Goal: Task Accomplishment & Management: Use online tool/utility

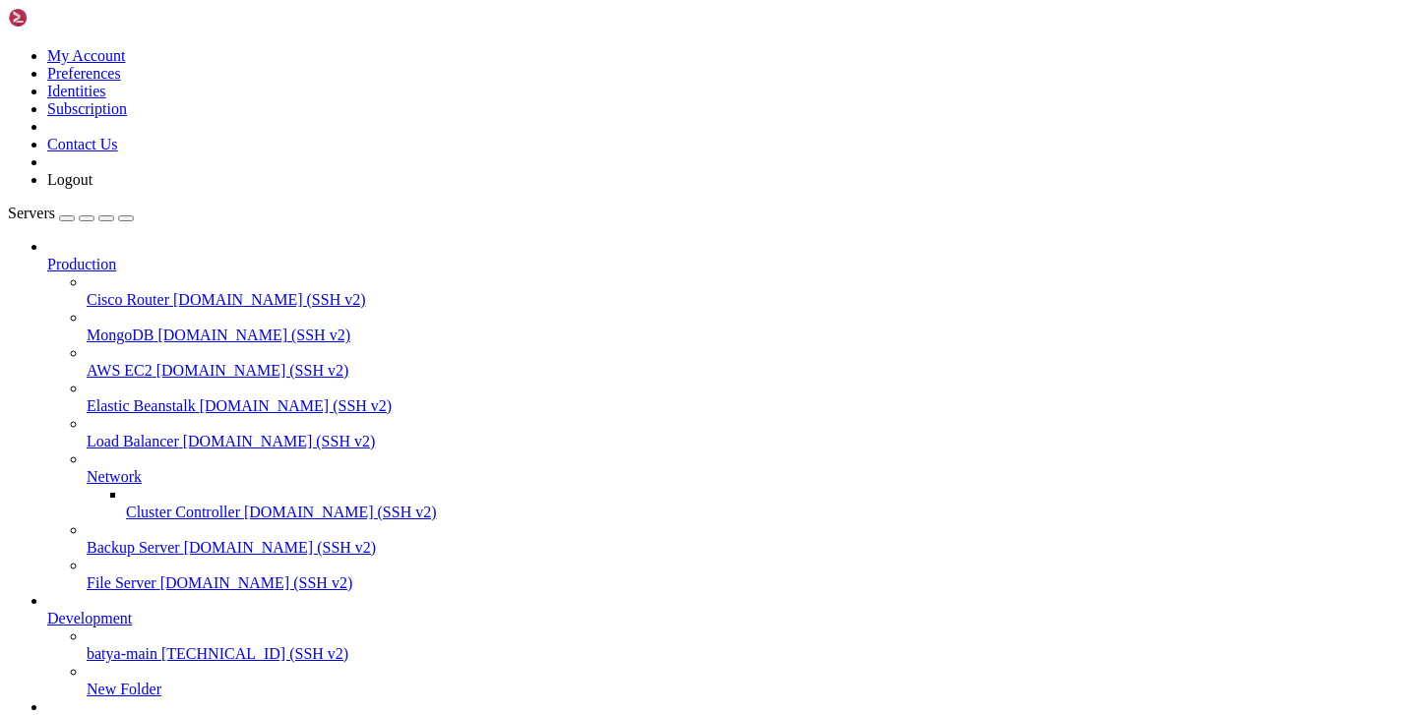
scroll to position [131, 0]
click at [87, 645] on icon at bounding box center [87, 645] width 0 height 0
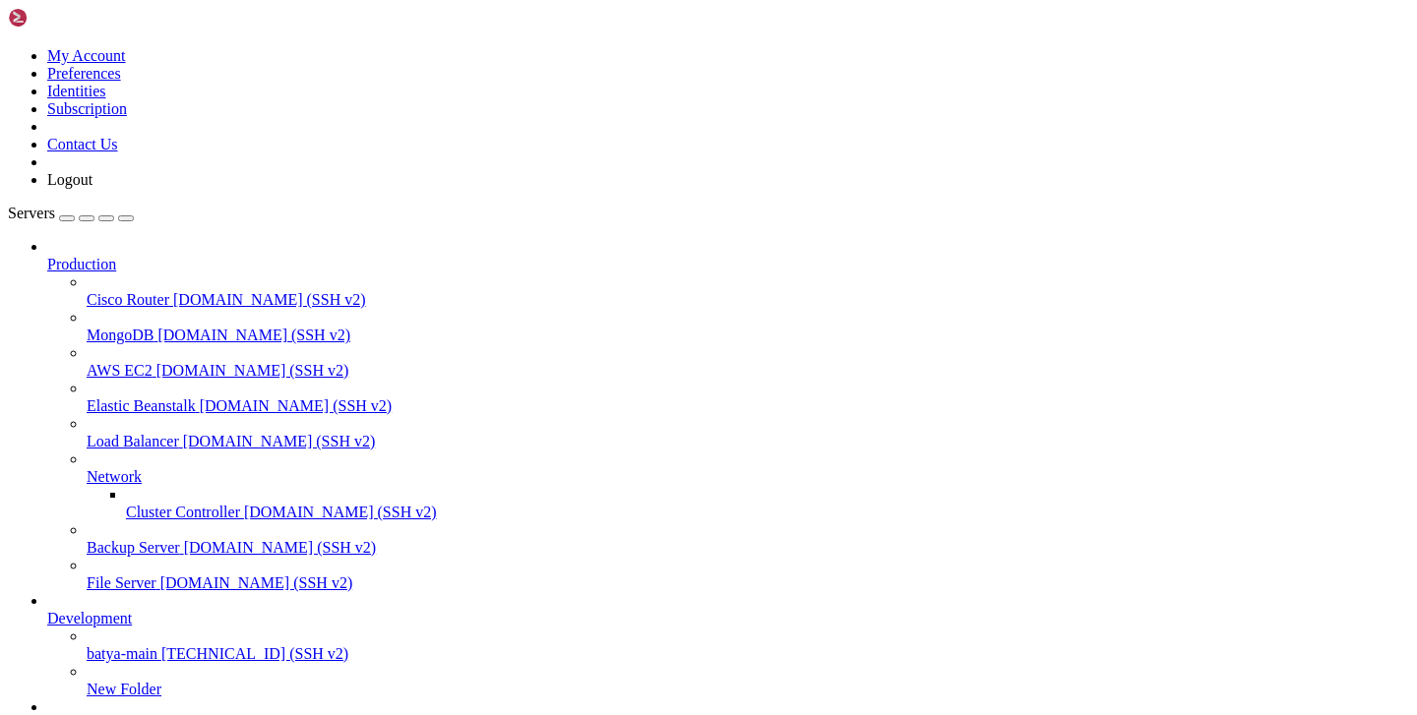
type input "/var/service/vpn-no-yk"
type textarea "[DATE] 10:20:58,314 - wsgi - INFO - ===========================================…"
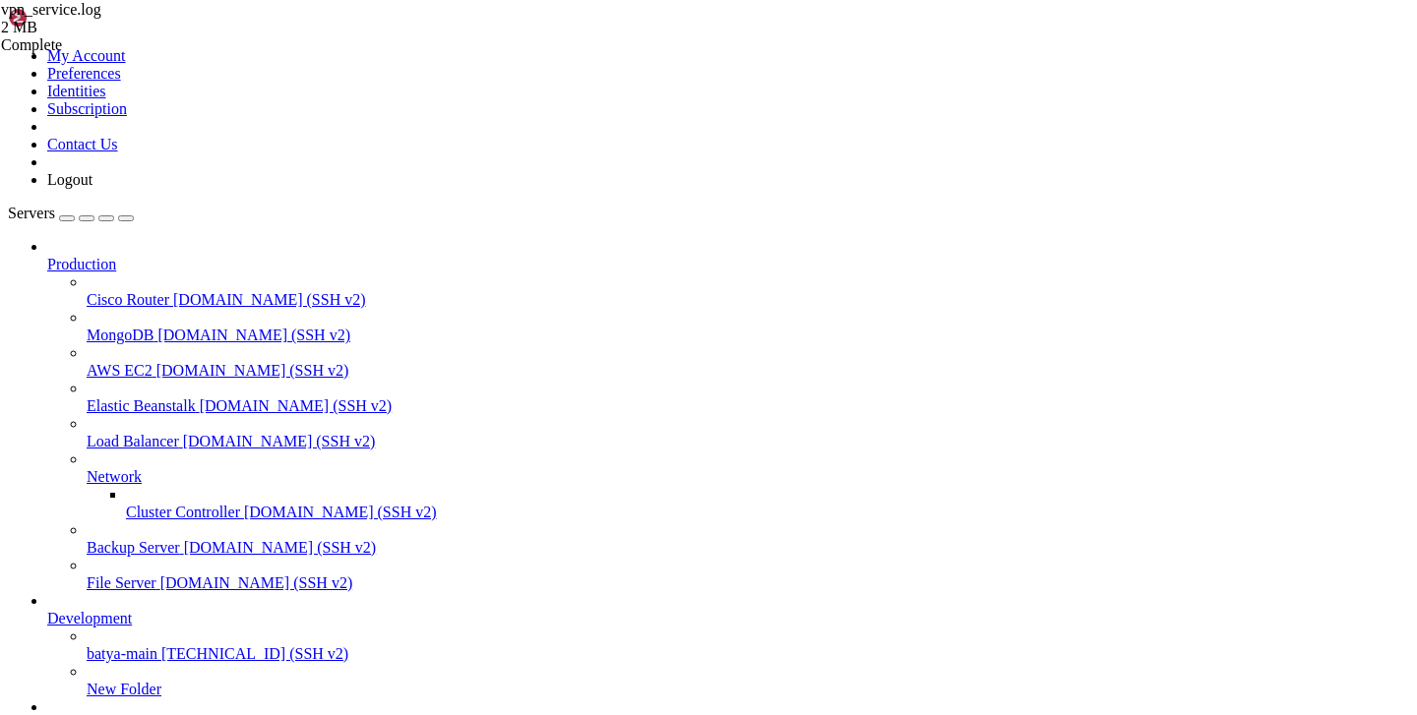
click at [1308, 363] on div "vpn_service.log 2 MB Complete" at bounding box center [708, 357] width 1417 height 715
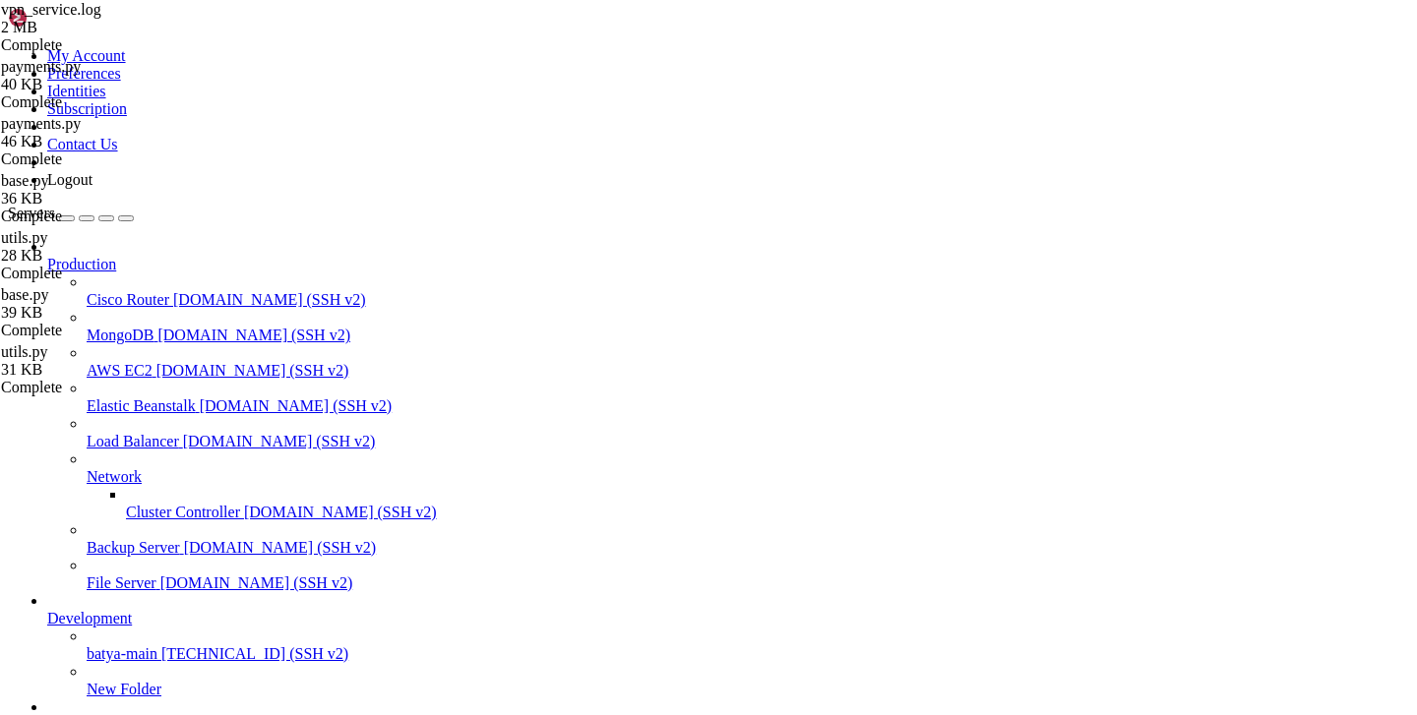
type input "/var/service/vpn-no-yk/utils"
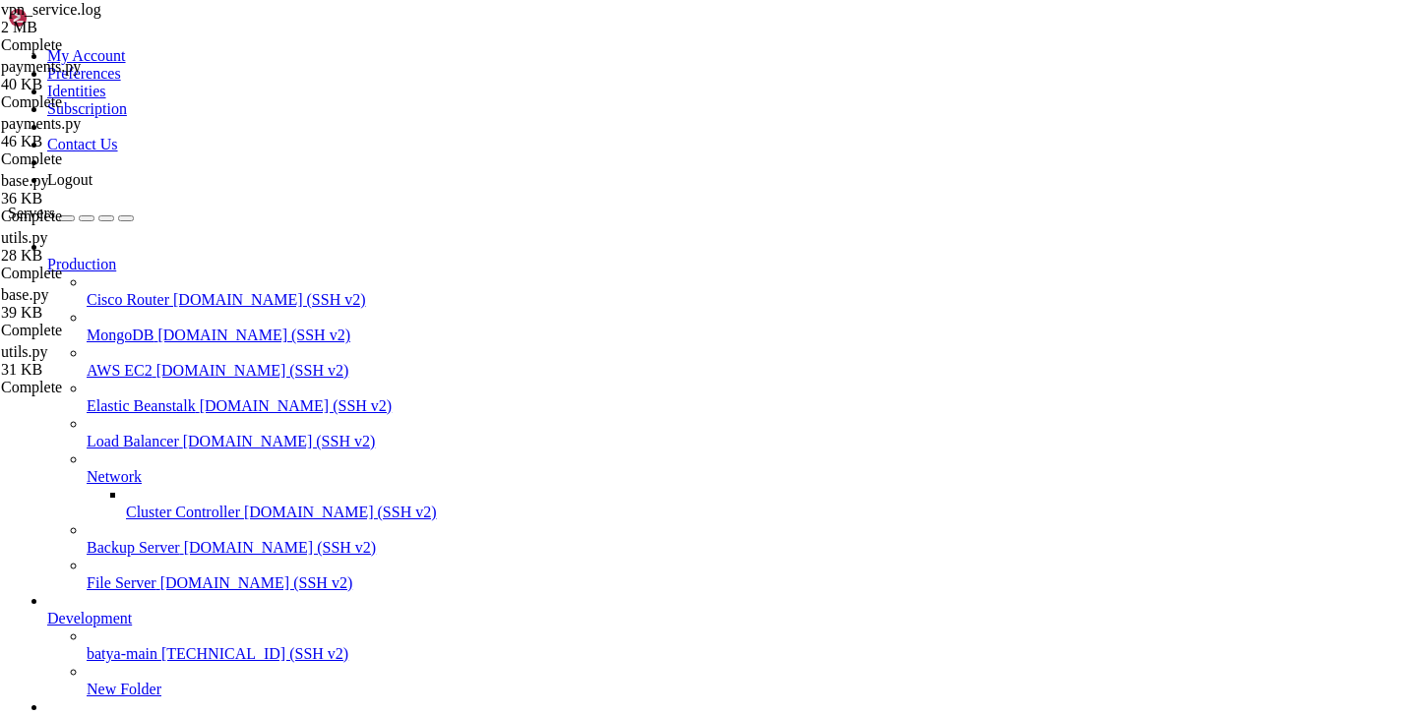
scroll to position [0, 0]
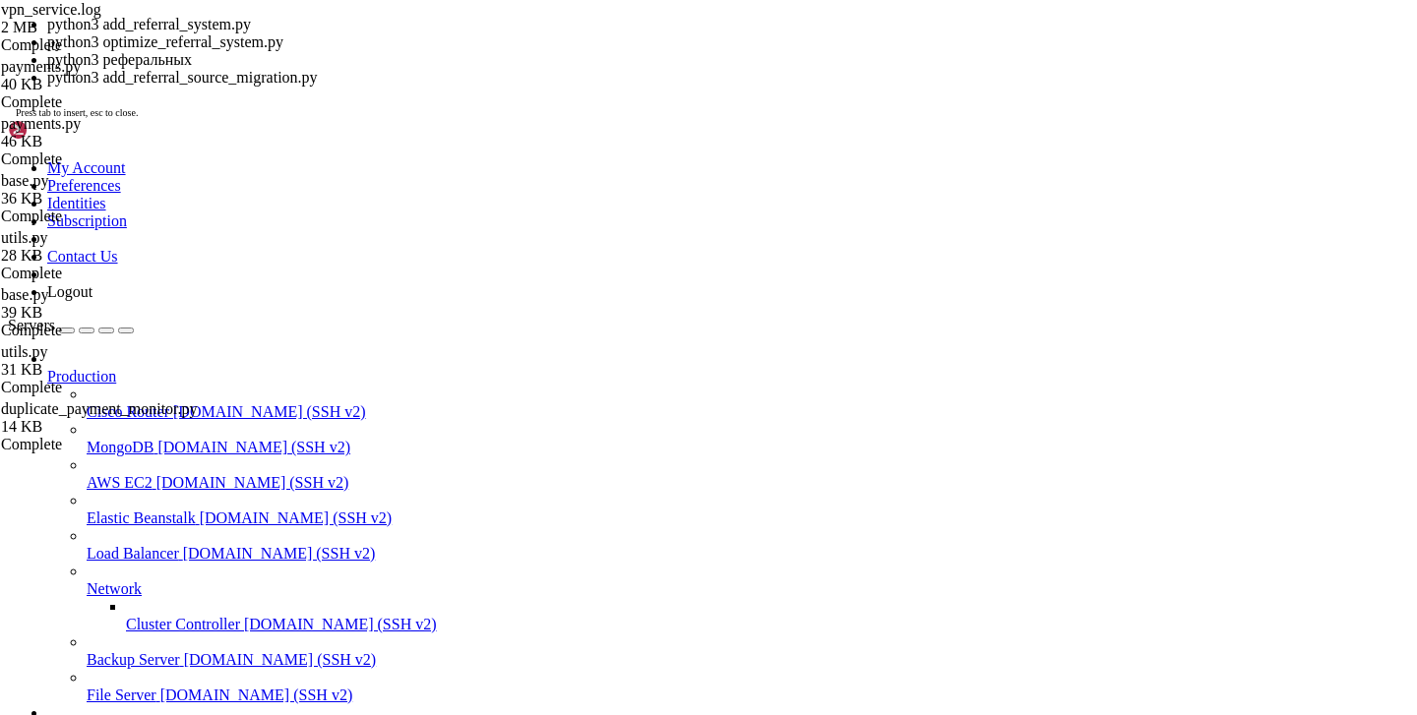
drag, startPoint x: 235, startPoint y: 1838, endPoint x: 460, endPoint y: 1842, distance: 225.3
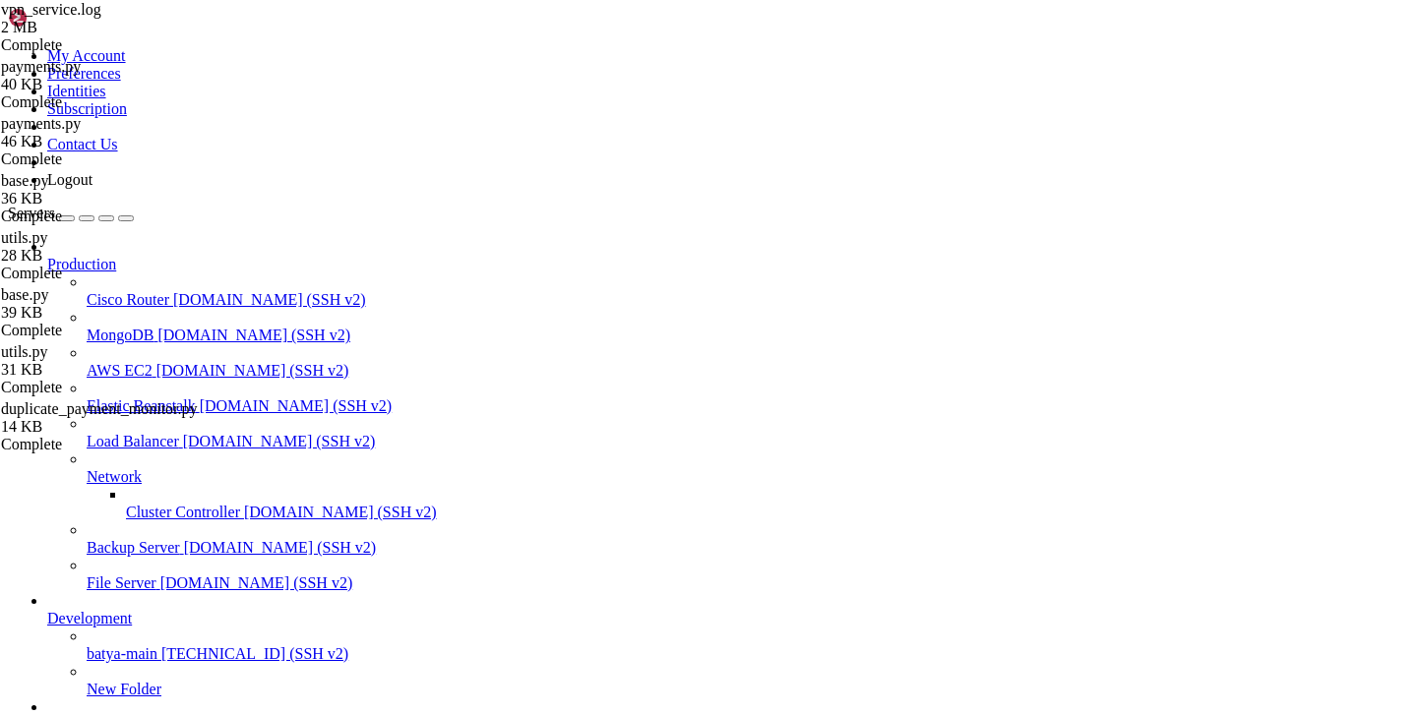
scroll to position [588, 0]
drag, startPoint x: 400, startPoint y: 1742, endPoint x: 13, endPoint y: 1385, distance: 527.1
copy div "lor.ip dolorsitamet.con adi_elitsed.do.eiusmo_76189036_379274 temporinci utlabo…"
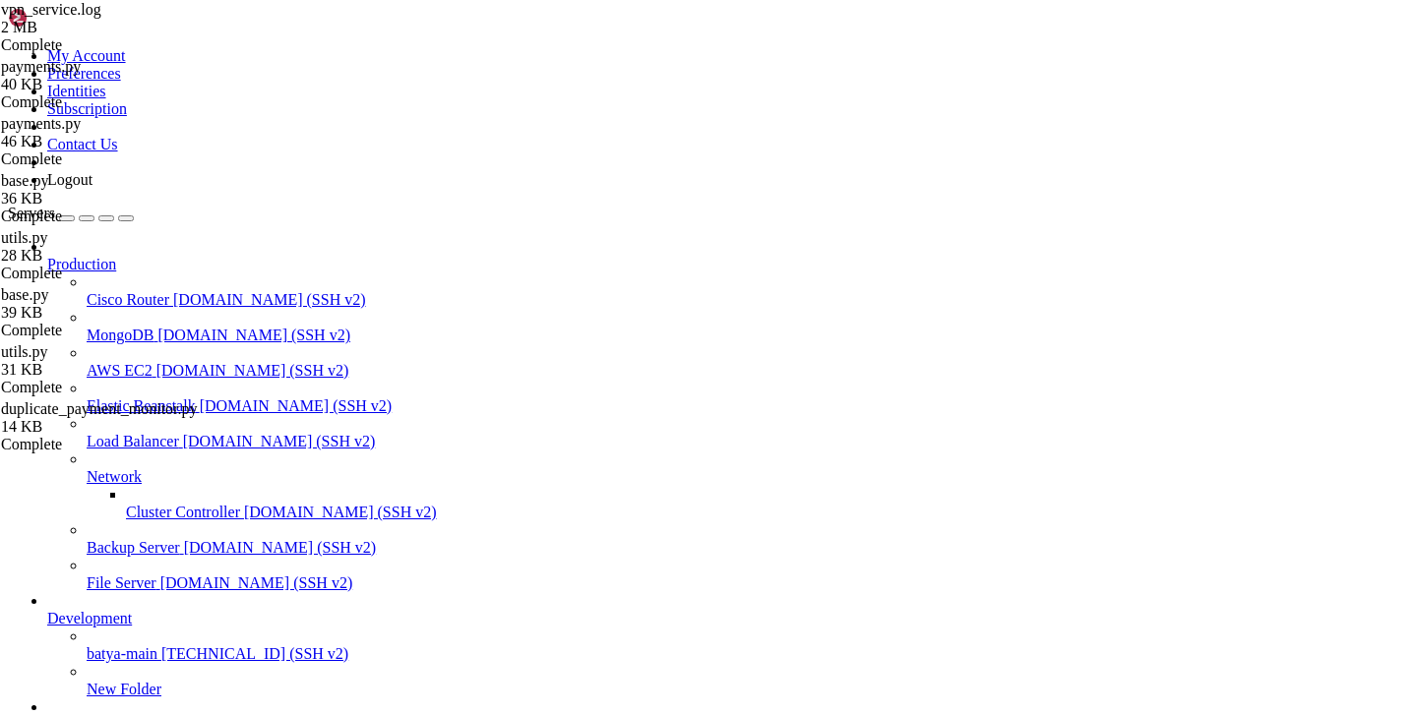
drag, startPoint x: 14, startPoint y: 1381, endPoint x: 311, endPoint y: 1454, distance: 305.9
drag, startPoint x: 368, startPoint y: 1737, endPoint x: 20, endPoint y: 1349, distance: 521.8
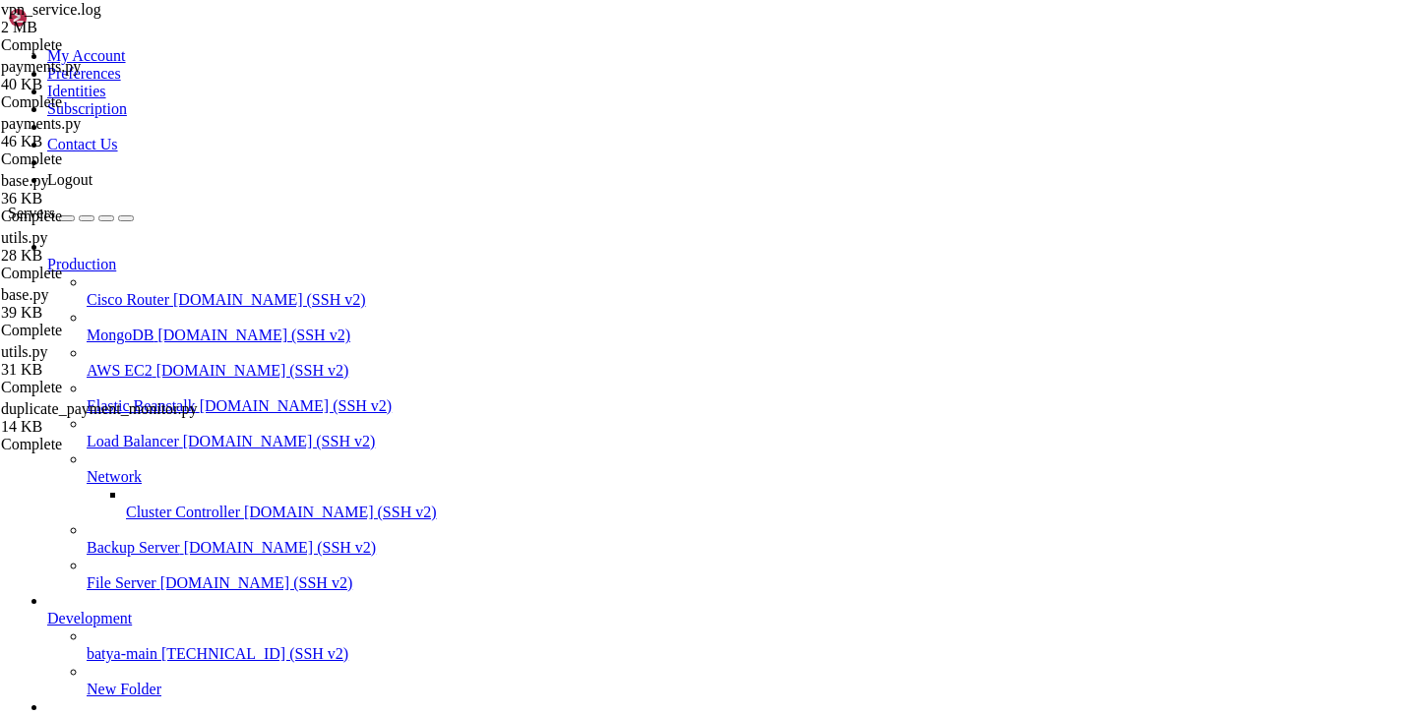
copy div "🔍 Loremi dolorsitame consecteturad elitsedd... ⚠️ Eiusmod 7 temporincidid utlab…"
drag, startPoint x: 602, startPoint y: 1596, endPoint x: 21, endPoint y: 1247, distance: 678.3
copy div "🔍 Loremi dolorsitame consecteturad elitsedd... ⚠️ Eiusmod 5 temporincidid utlab…"
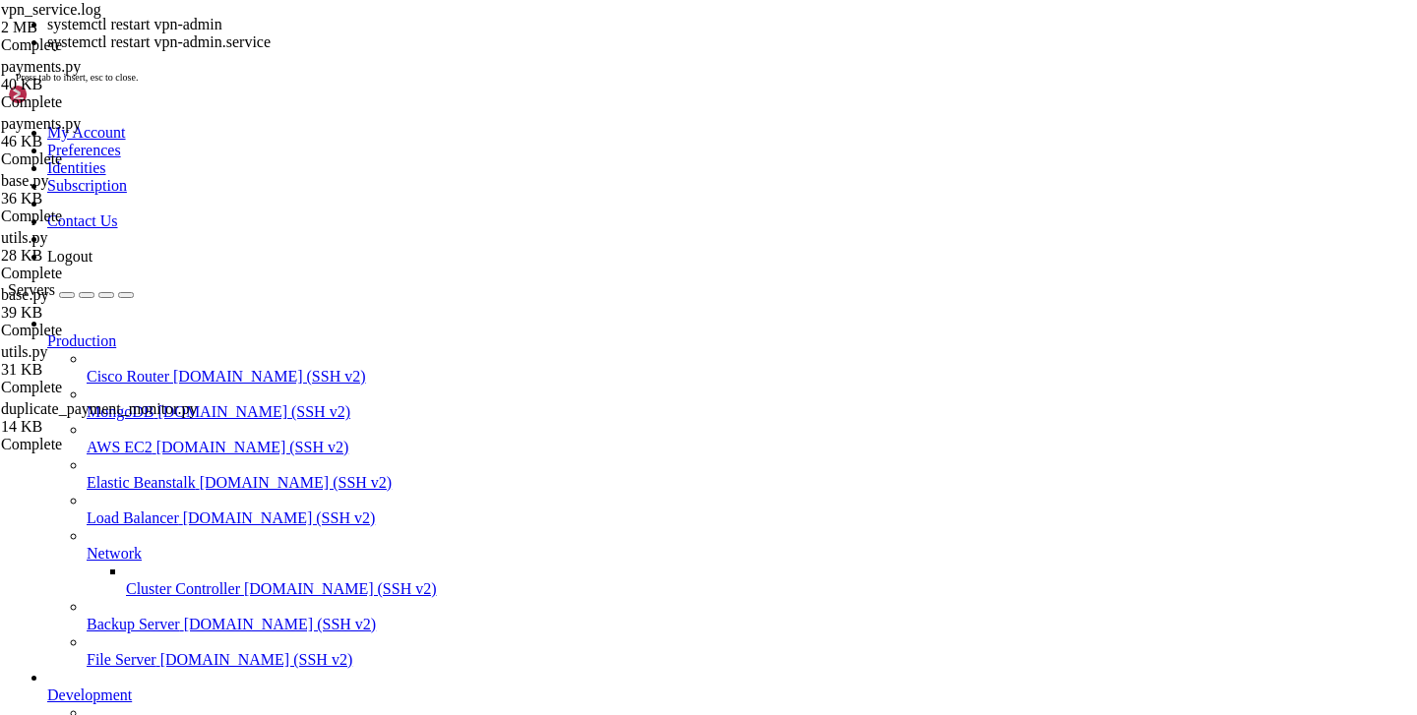
scroll to position [703, 0]
